Goal: Check status

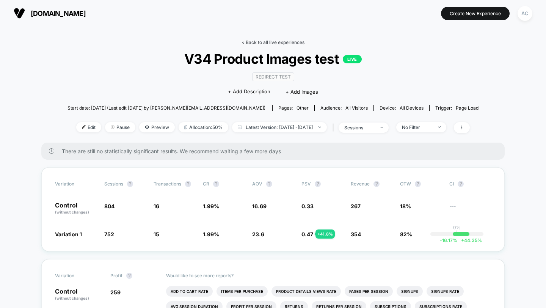
click at [288, 39] on link "< Back to all live experiences" at bounding box center [272, 42] width 63 height 6
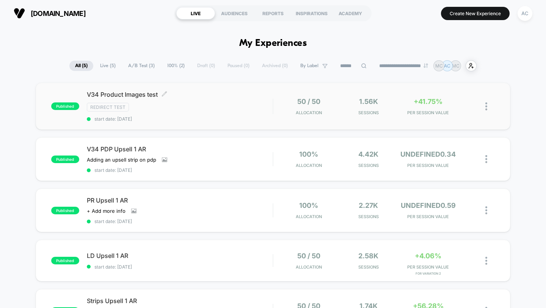
click at [199, 116] on span "start date: [DATE]" at bounding box center [180, 119] width 186 height 6
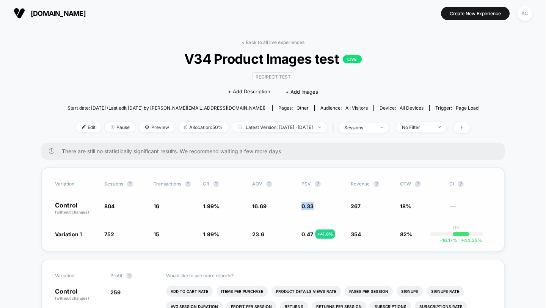
drag, startPoint x: 315, startPoint y: 205, endPoint x: 299, endPoint y: 205, distance: 15.5
click at [301, 205] on div "Control (without changes) 804 16 1.99 % 16.69 0.33 267 18% ---" at bounding box center [273, 208] width 436 height 13
drag, startPoint x: 316, startPoint y: 236, endPoint x: 298, endPoint y: 235, distance: 17.5
click at [298, 235] on div "Variation 1 752 - 6.5 % 15 + 0.23 % 1.99 % + 0.23 % 23.6 + 41.4 % 0.47 + 41.8 %…" at bounding box center [273, 234] width 436 height 8
